Goal: Find specific page/section: Find specific page/section

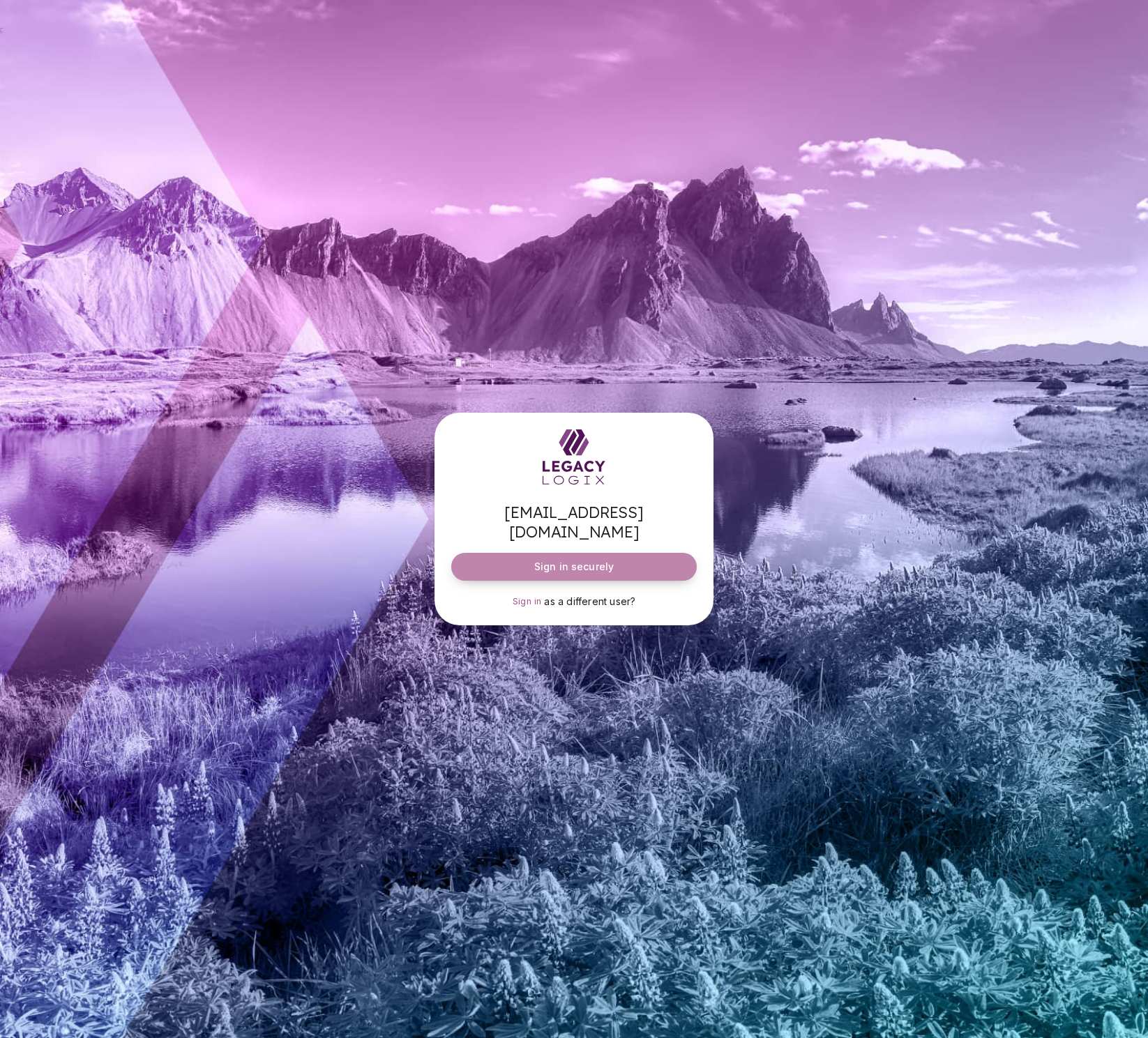
click at [622, 555] on button "Sign in securely" at bounding box center [573, 566] width 245 height 28
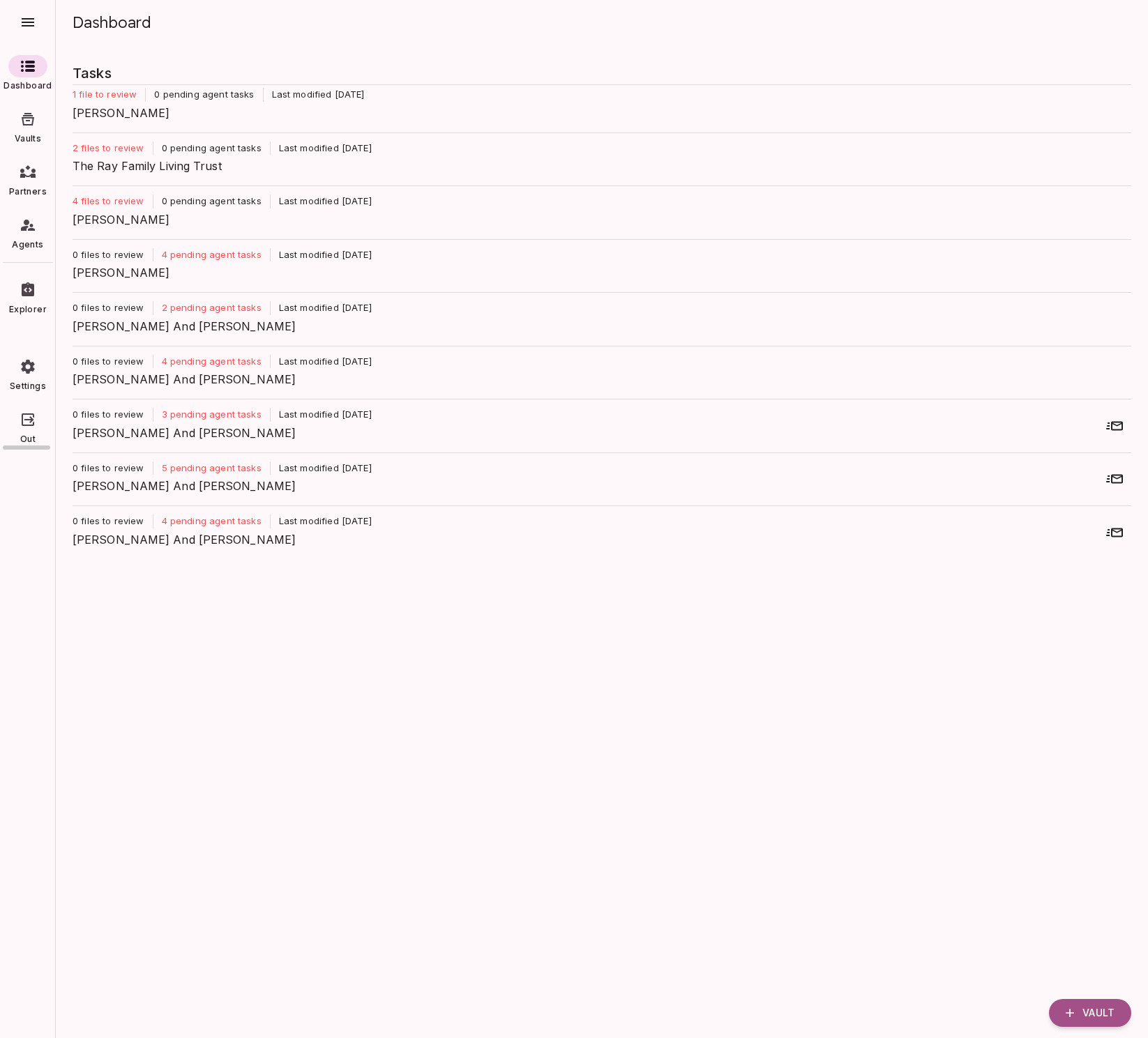
click at [27, 132] on link "Vaults" at bounding box center [28, 126] width 56 height 49
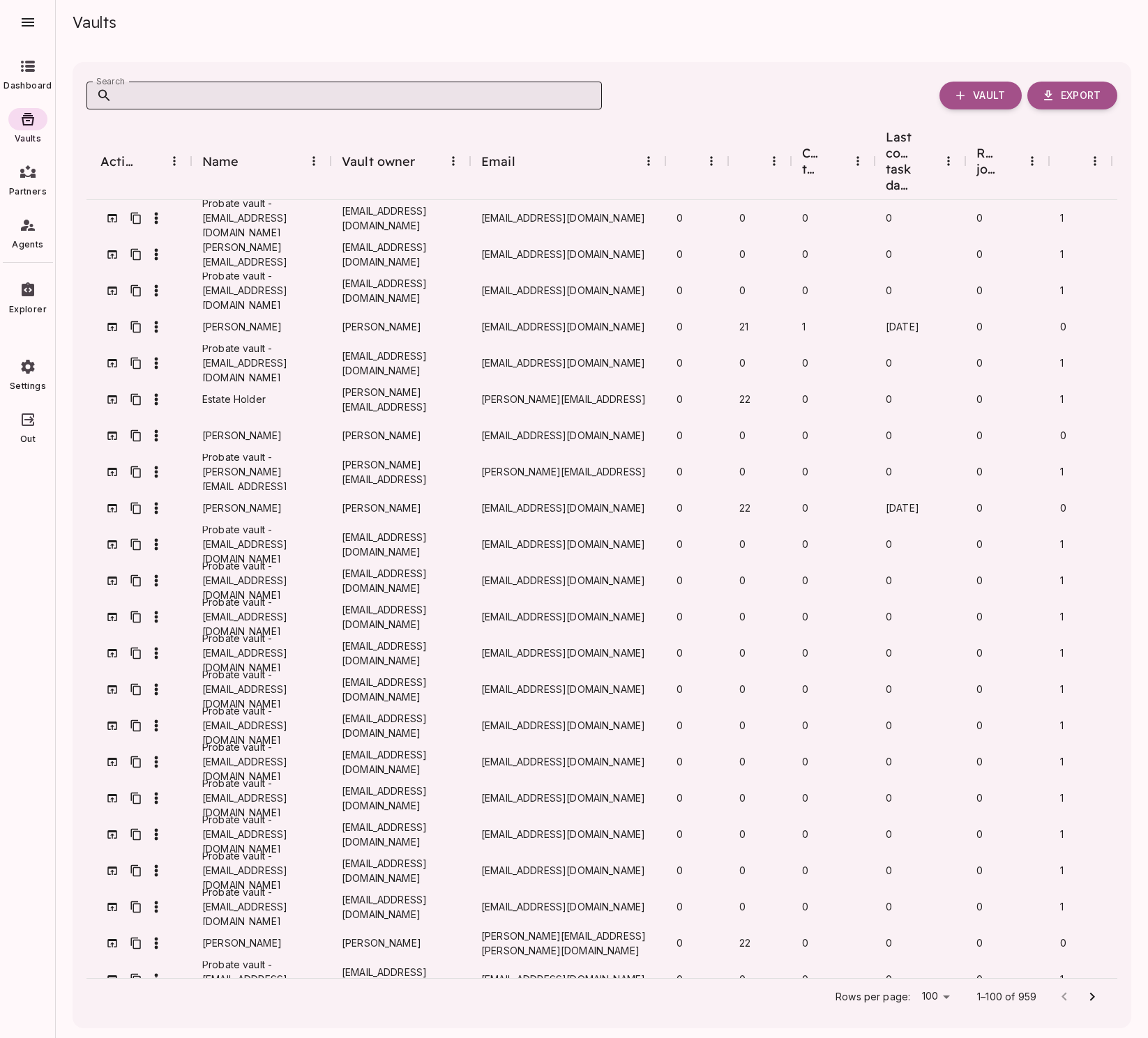
click at [286, 95] on input "Search" at bounding box center [356, 95] width 490 height 28
type input "*"
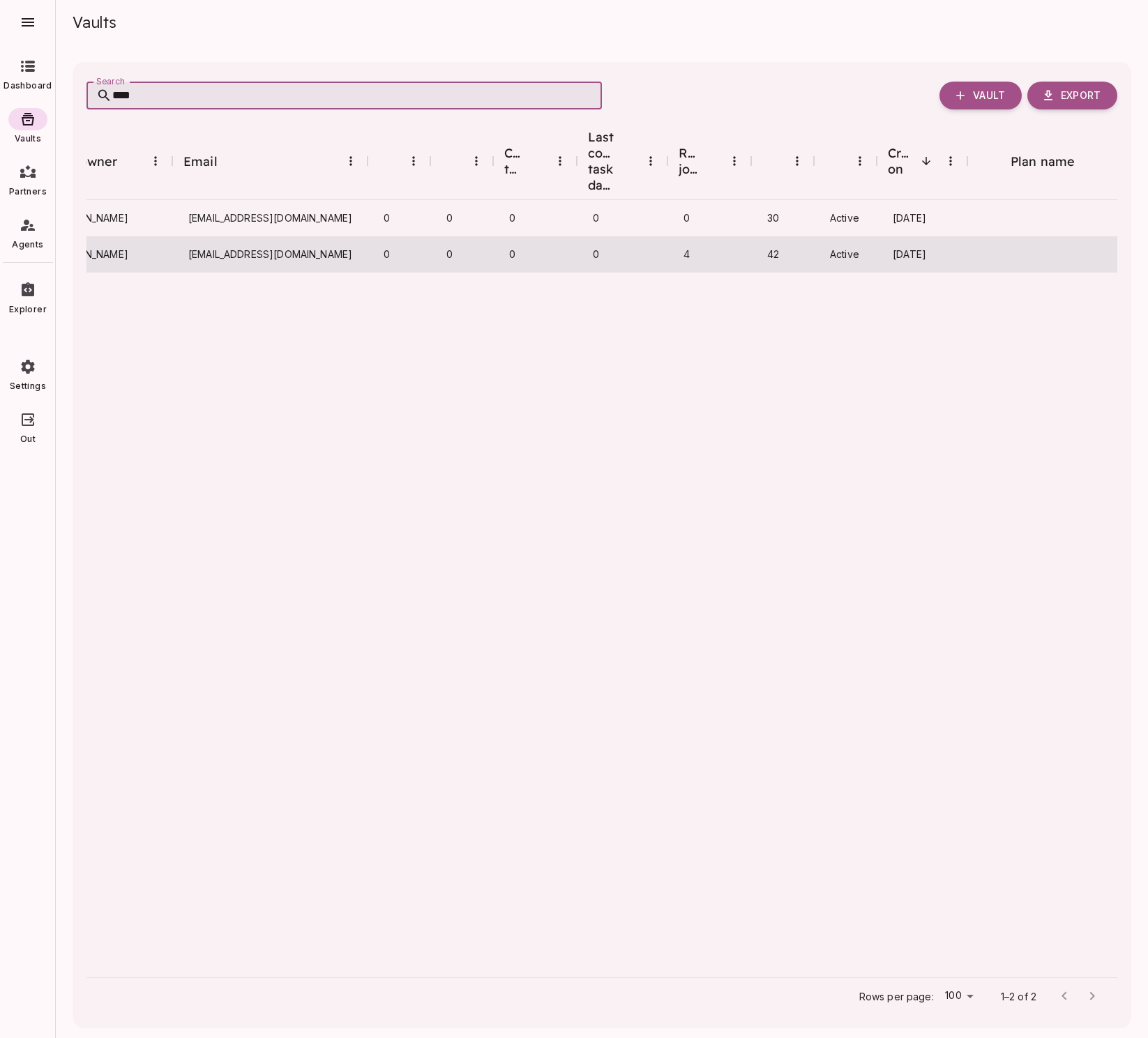
scroll to position [0, 299]
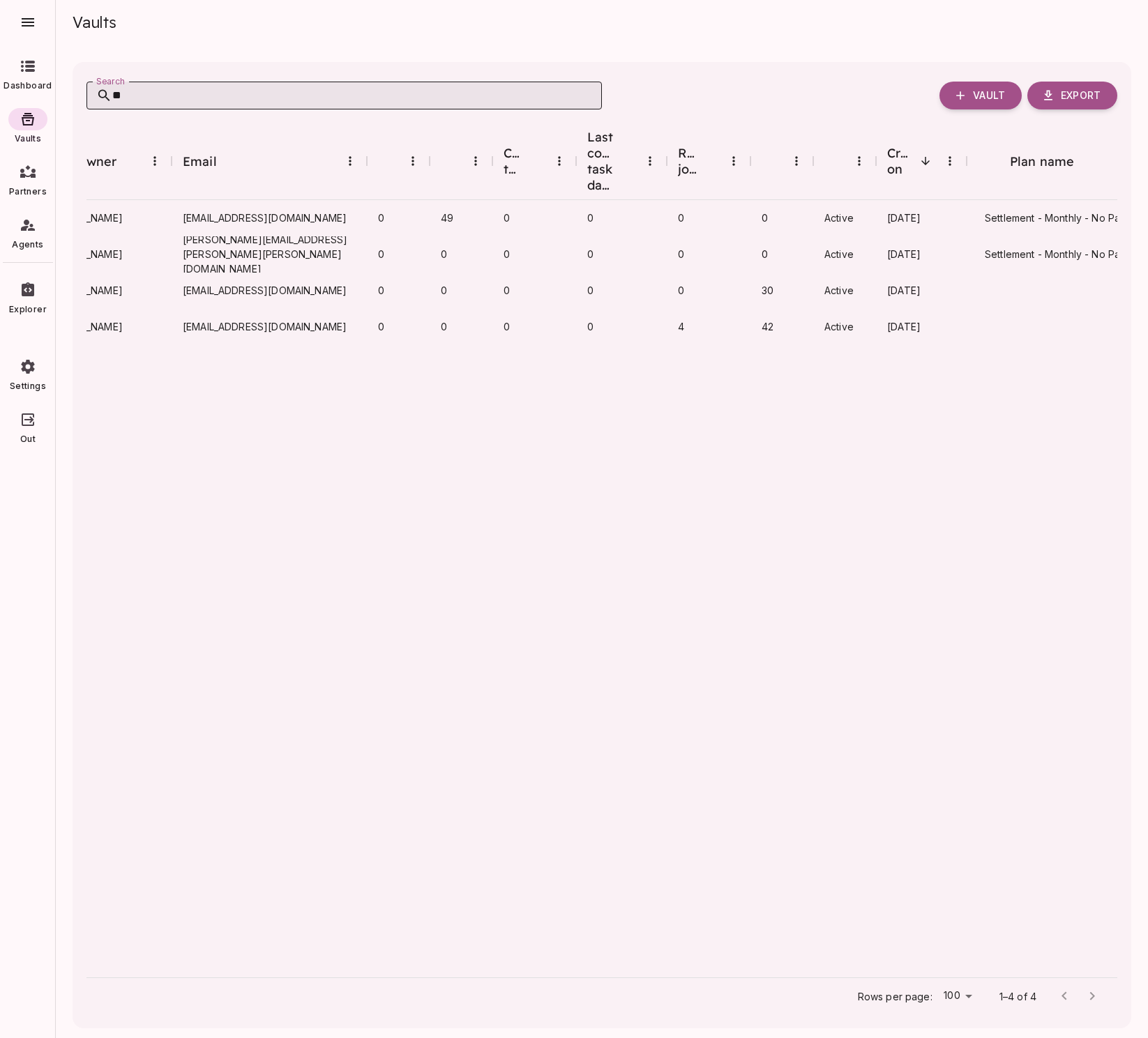
type input "*"
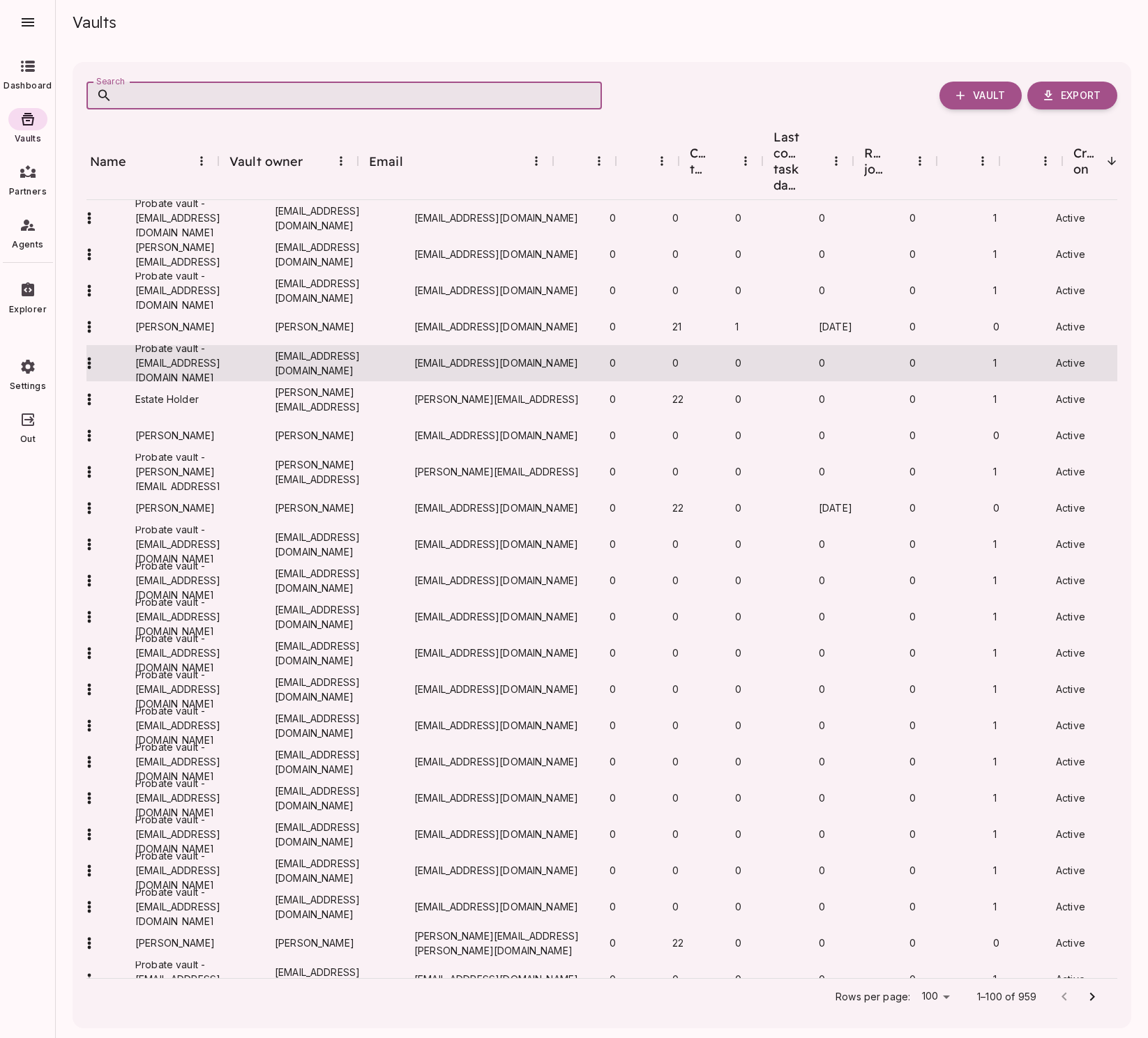
scroll to position [0, 0]
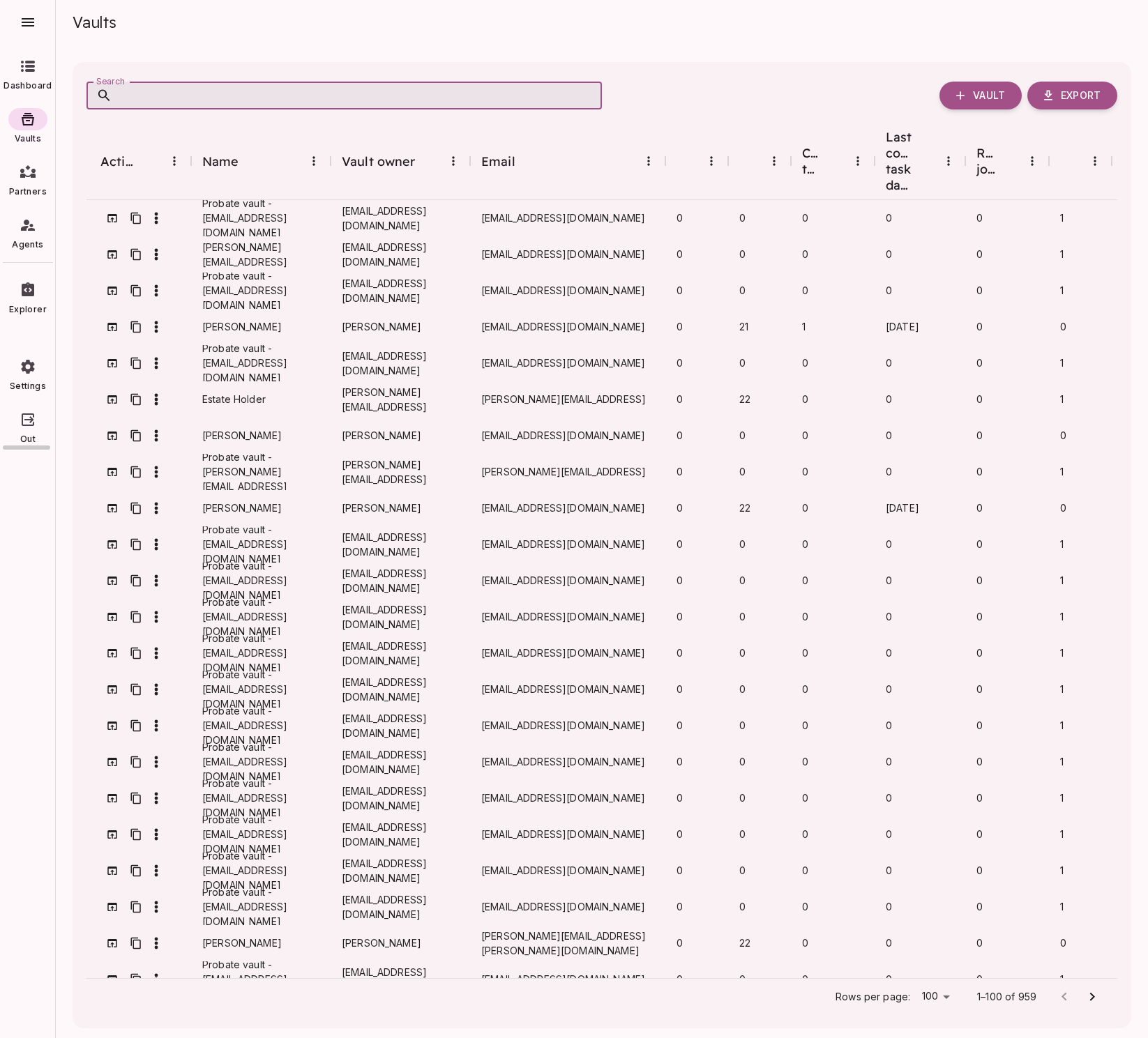
click at [21, 183] on div at bounding box center [28, 172] width 39 height 22
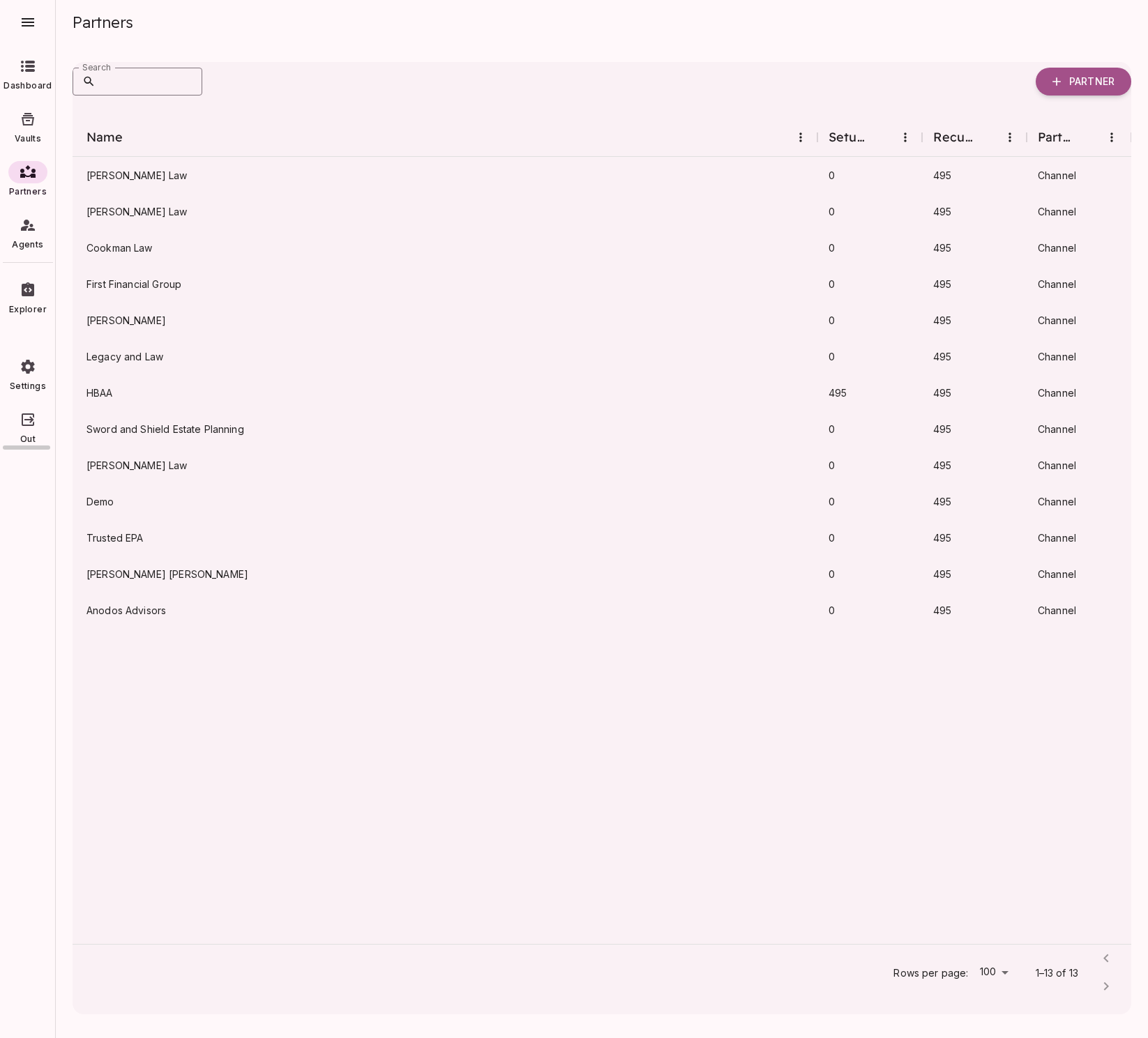
click at [26, 128] on div at bounding box center [28, 119] width 39 height 22
